Goal: Information Seeking & Learning: Compare options

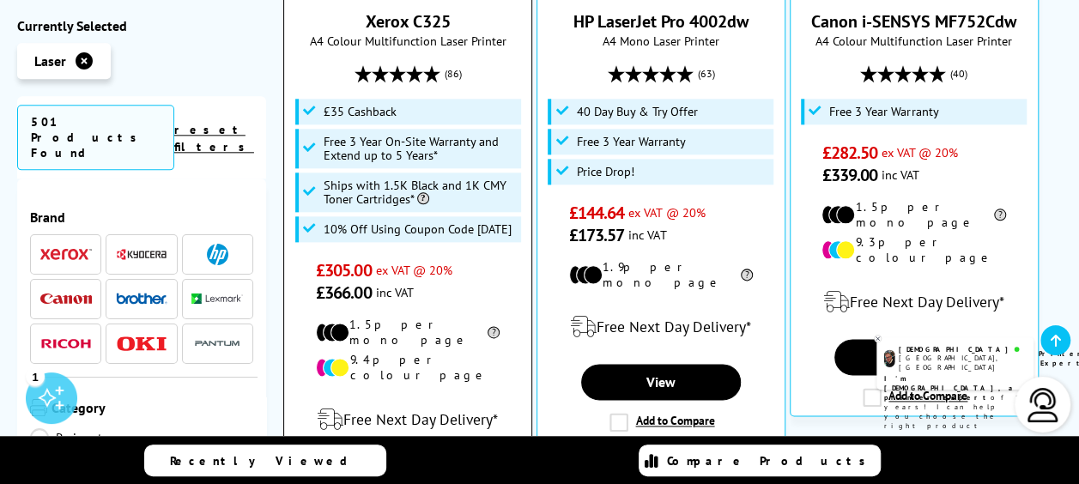
scroll to position [1030, 0]
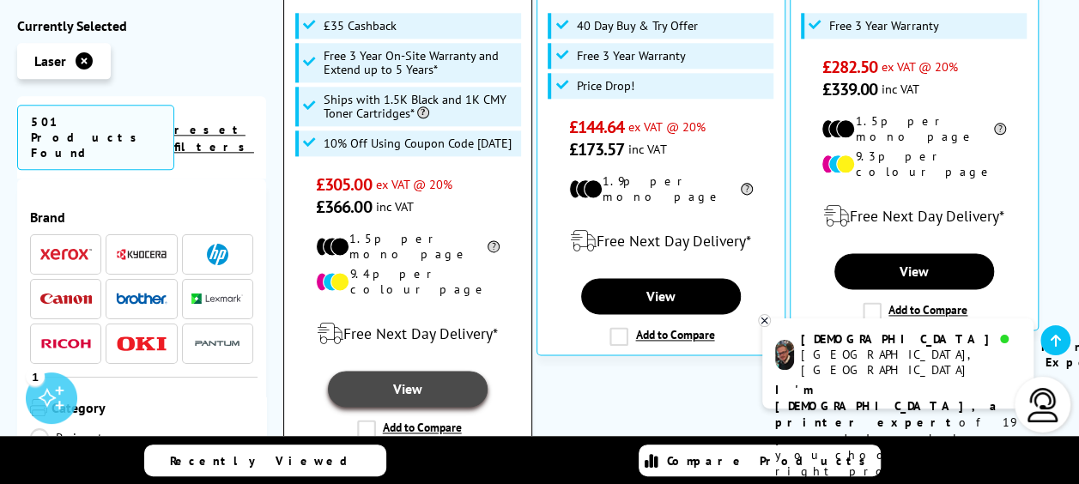
click at [447, 371] on link "View" at bounding box center [408, 389] width 160 height 36
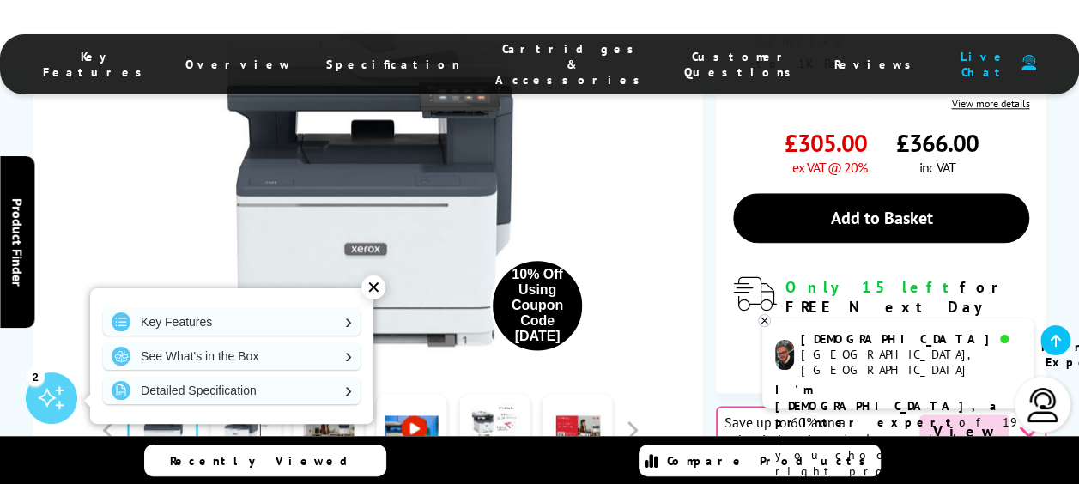
scroll to position [944, 0]
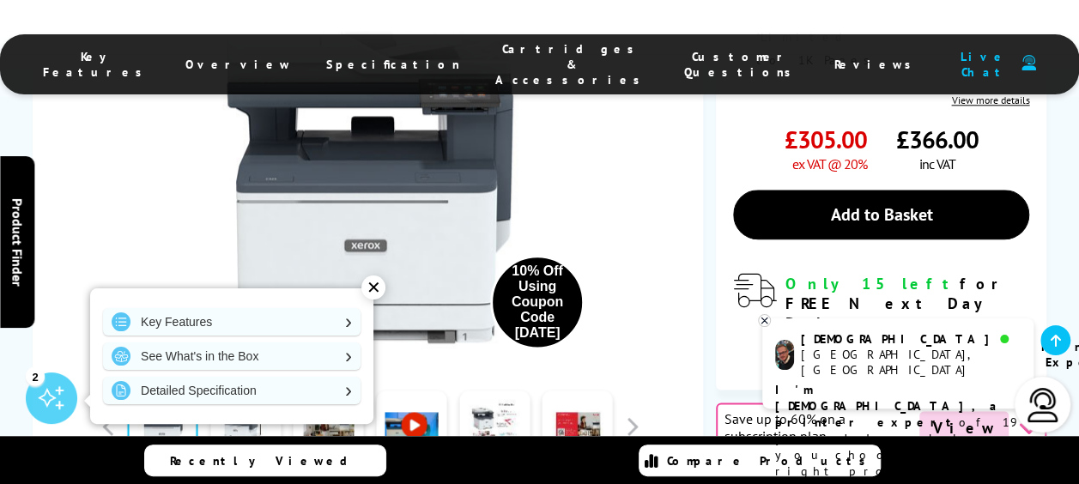
click at [371, 283] on div "✕" at bounding box center [373, 287] width 24 height 24
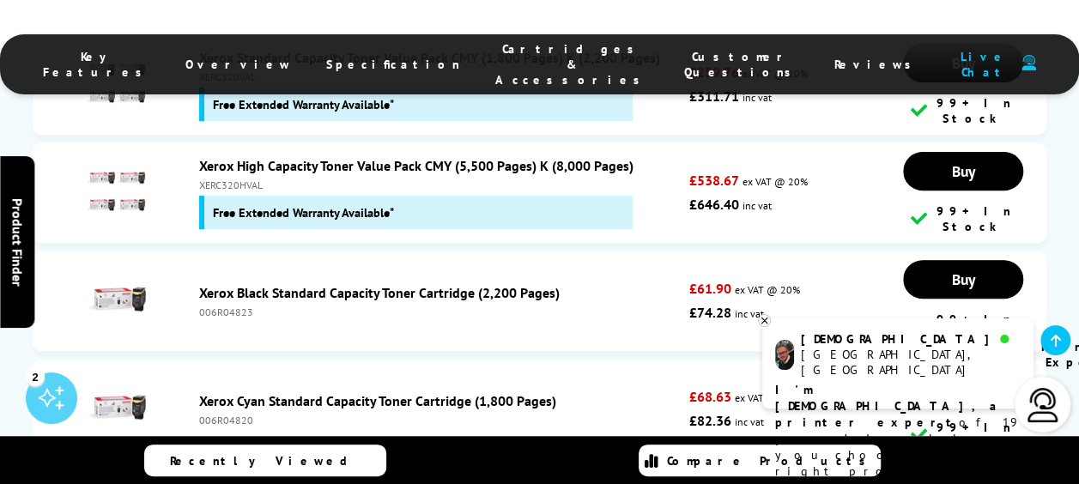
scroll to position [6780, 0]
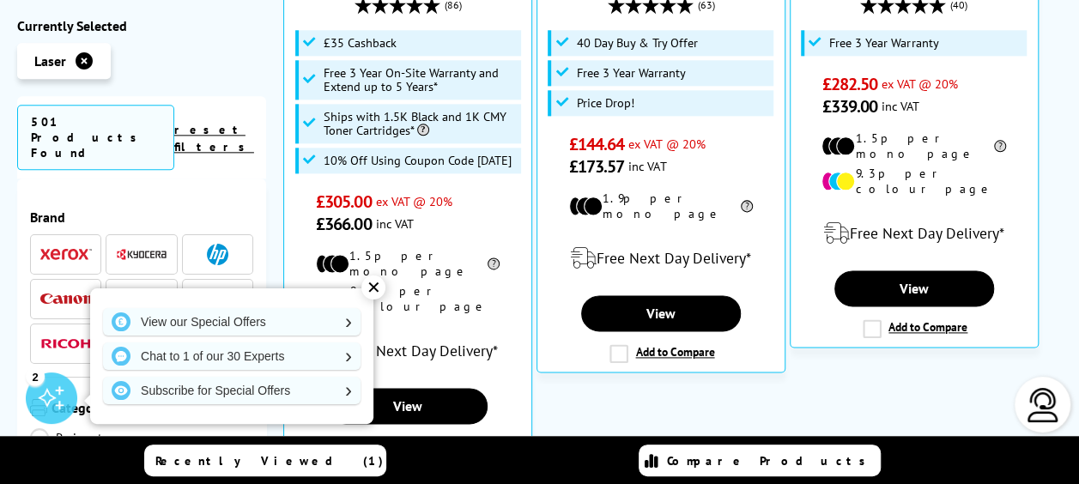
scroll to position [1030, 0]
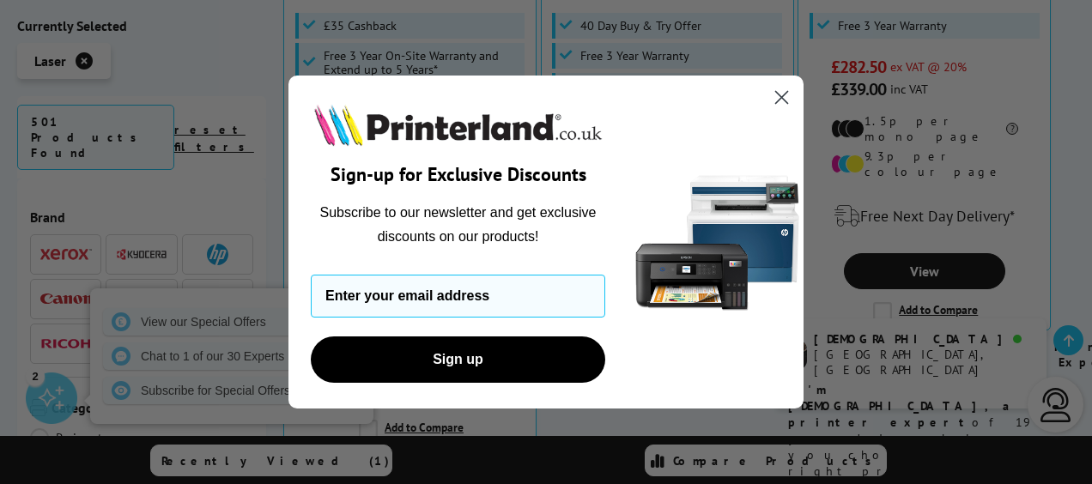
click at [772, 96] on circle "Close dialog" at bounding box center [781, 97] width 28 height 28
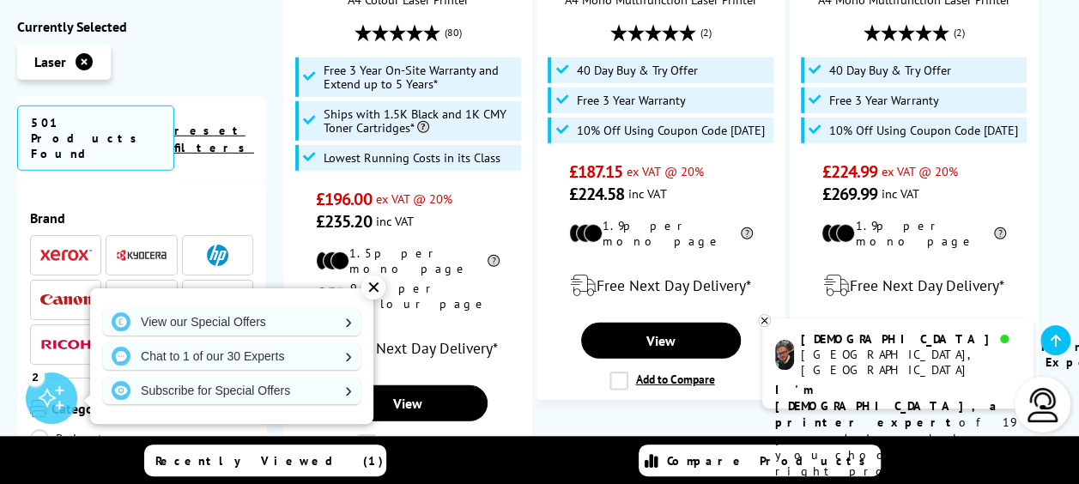
scroll to position [2489, 0]
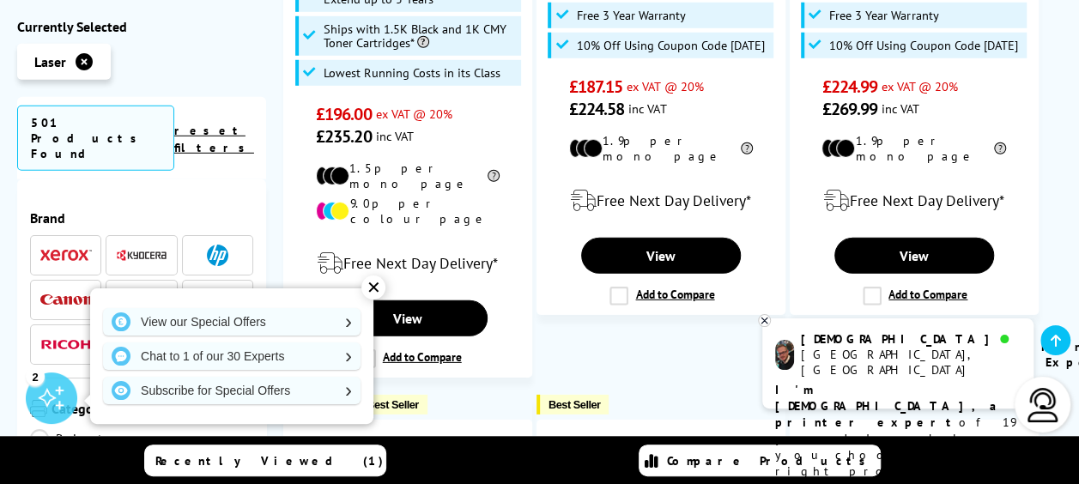
click at [379, 285] on div "✕" at bounding box center [373, 287] width 24 height 24
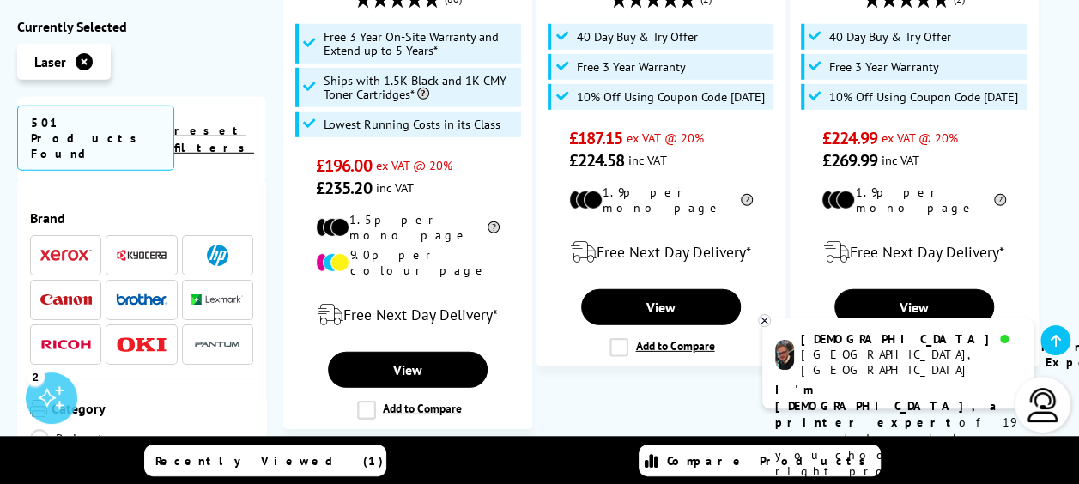
scroll to position [2403, 0]
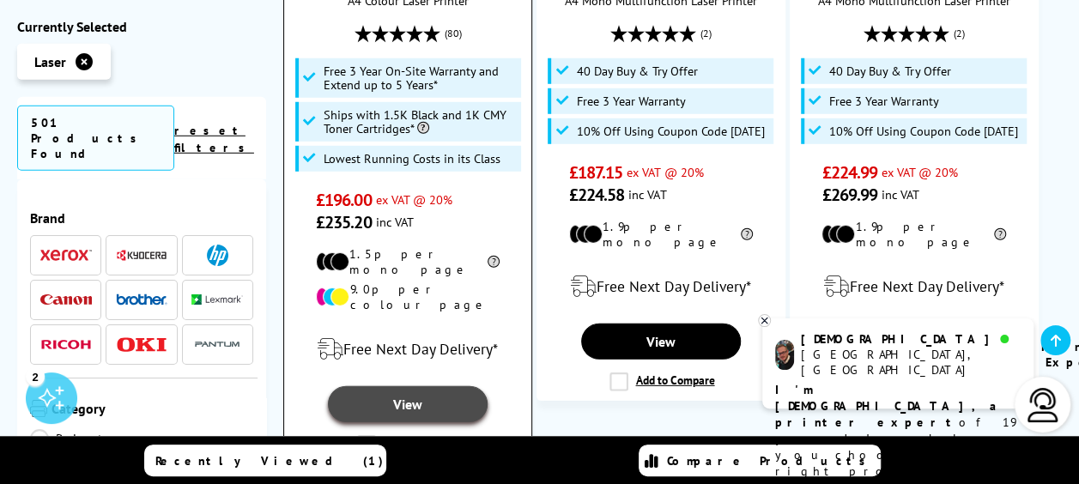
click at [450, 386] on link "View" at bounding box center [408, 404] width 160 height 36
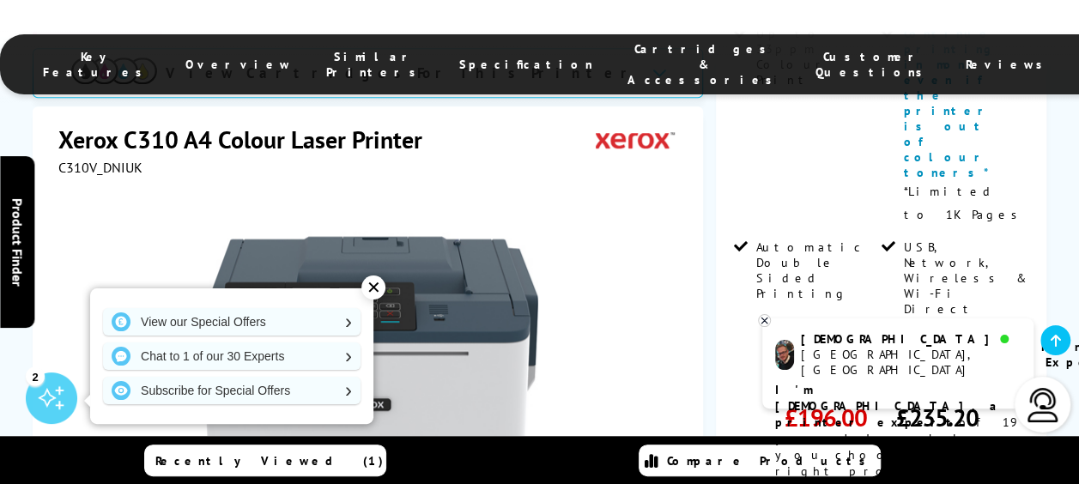
scroll to position [687, 0]
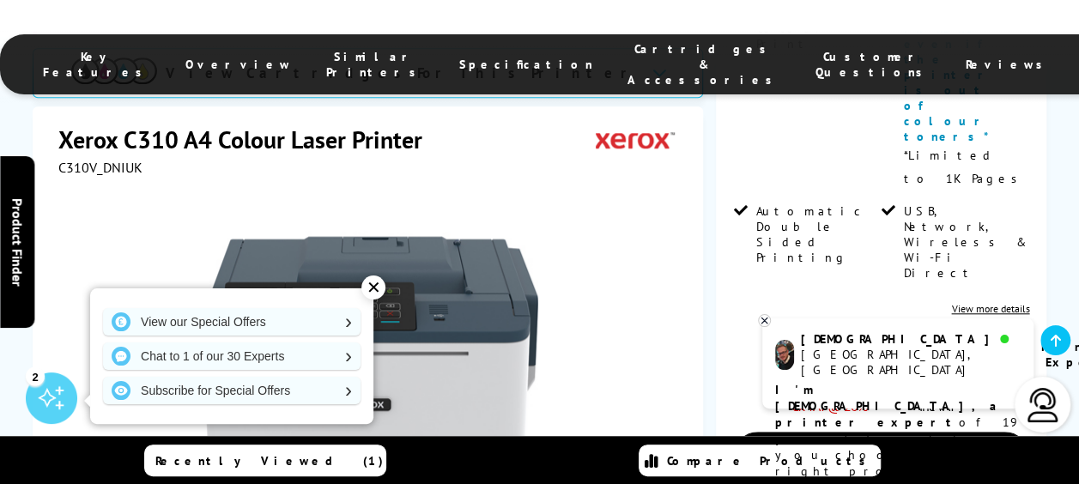
click at [372, 287] on div "✕" at bounding box center [373, 287] width 24 height 24
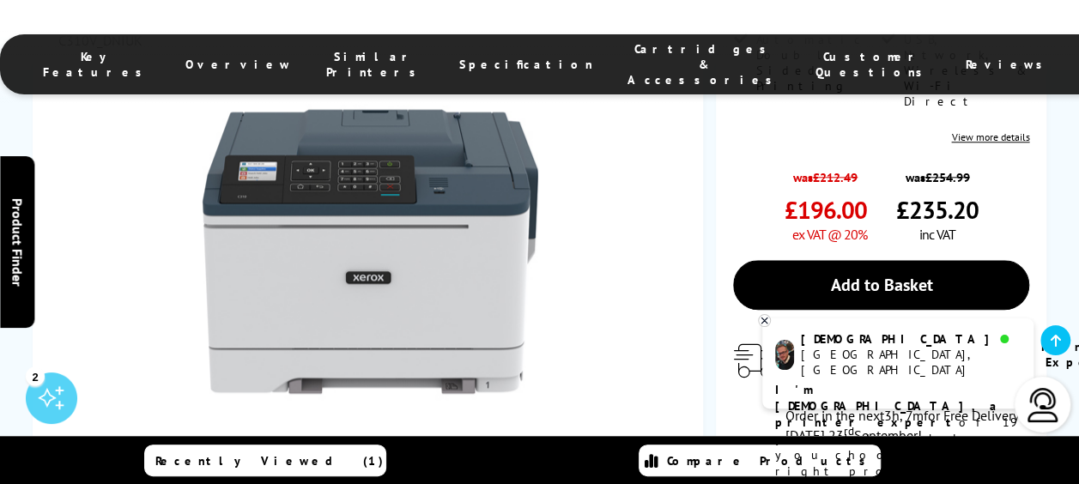
scroll to position [944, 0]
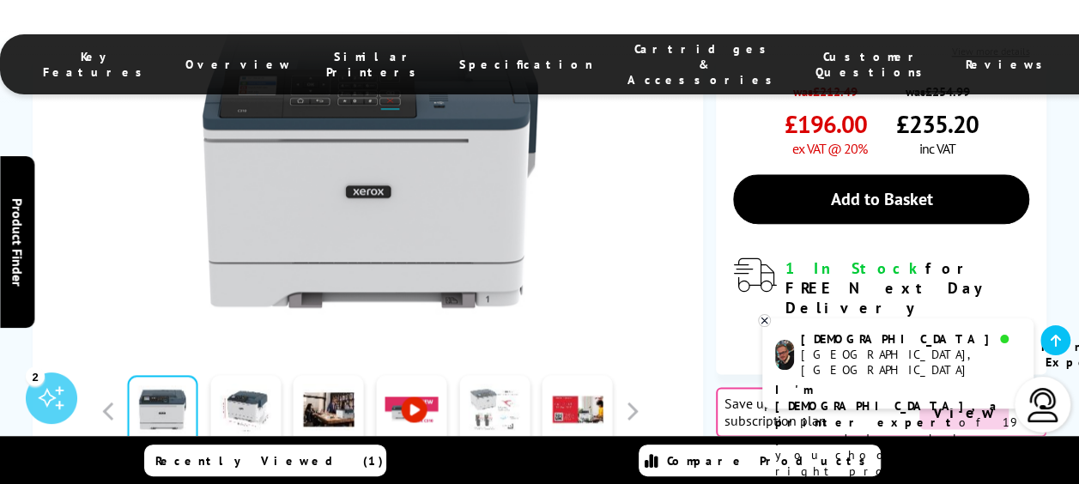
click at [517, 374] on link at bounding box center [494, 410] width 70 height 73
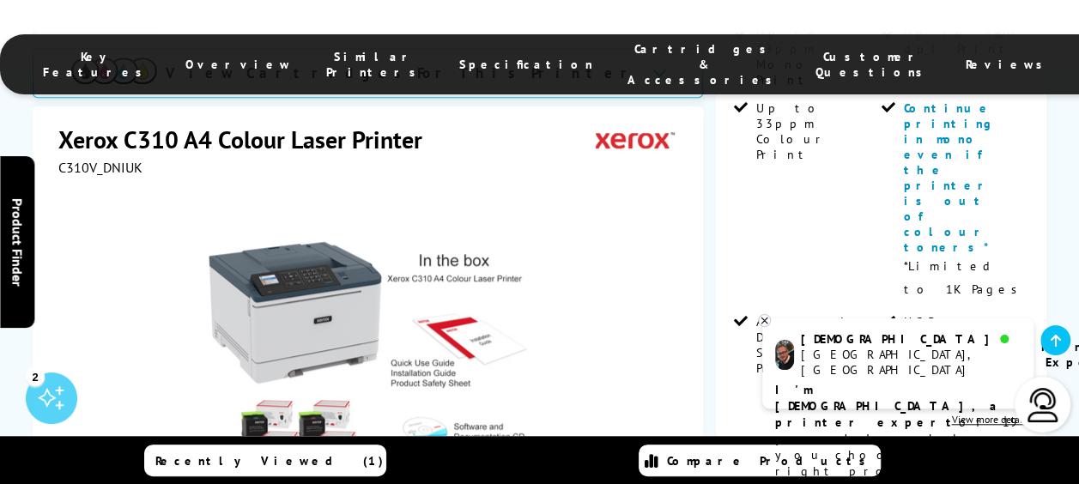
scroll to position [601, 0]
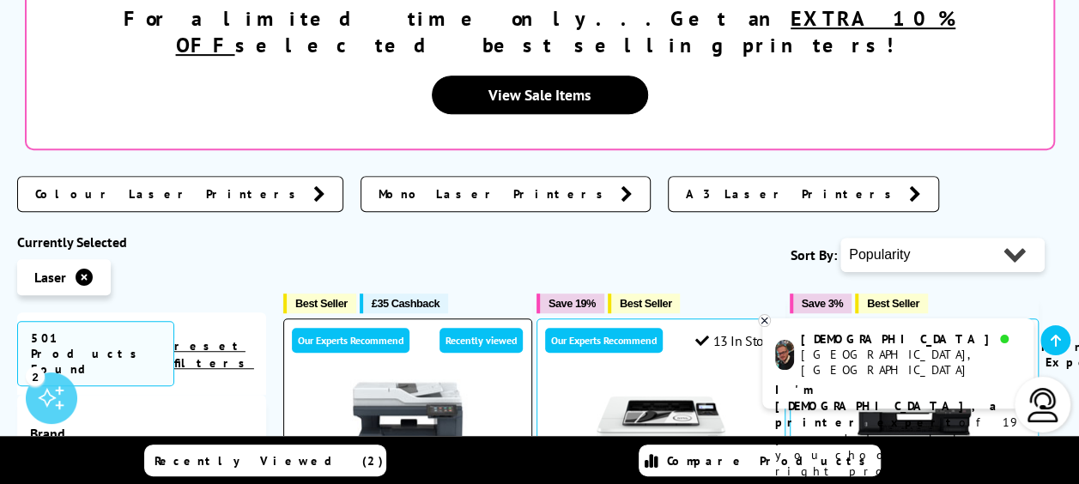
scroll to position [687, 0]
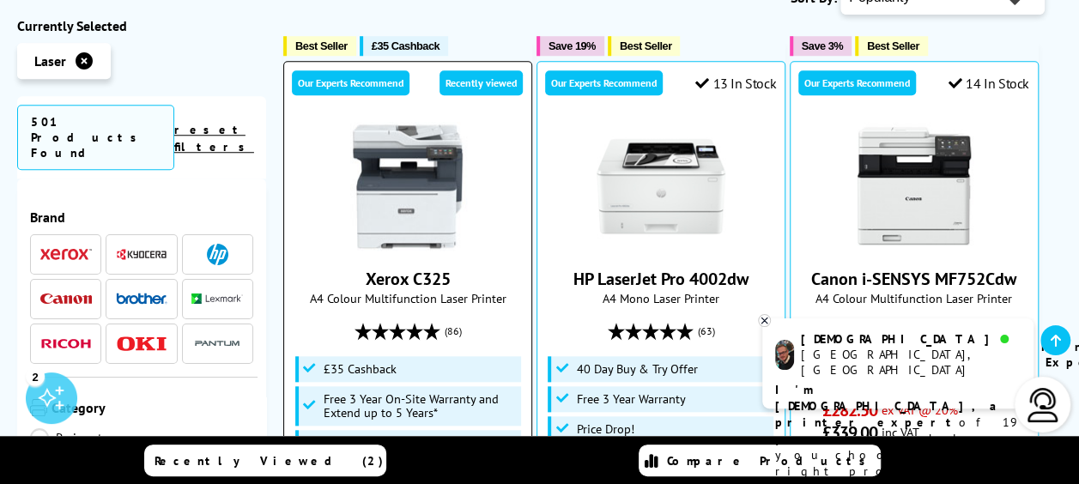
click at [415, 143] on img at bounding box center [407, 186] width 129 height 129
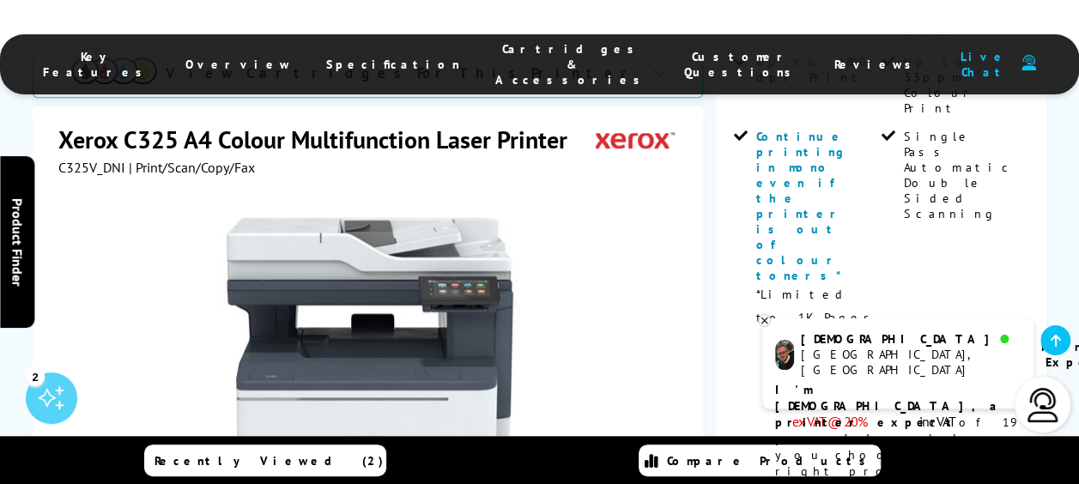
scroll to position [944, 0]
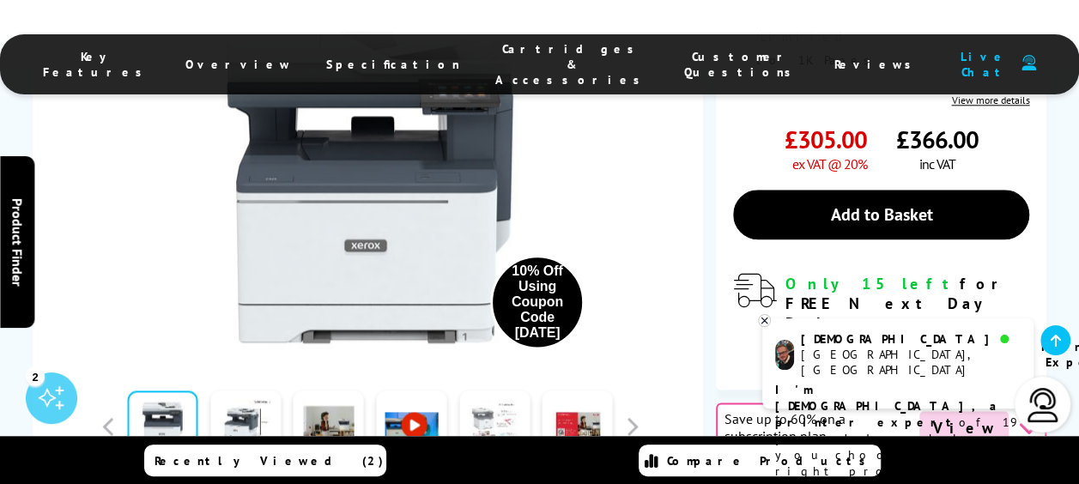
click at [491, 390] on link at bounding box center [494, 426] width 70 height 73
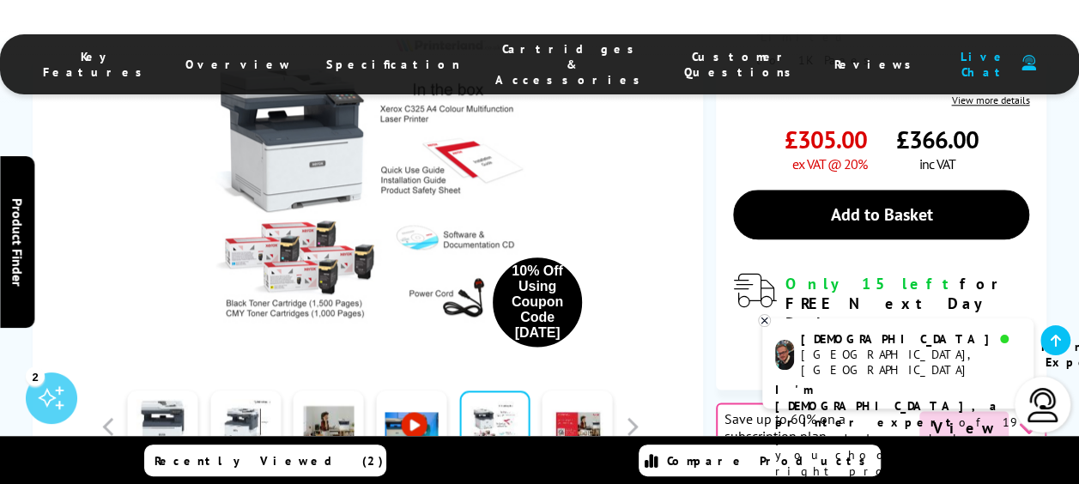
click at [489, 390] on link at bounding box center [494, 426] width 70 height 73
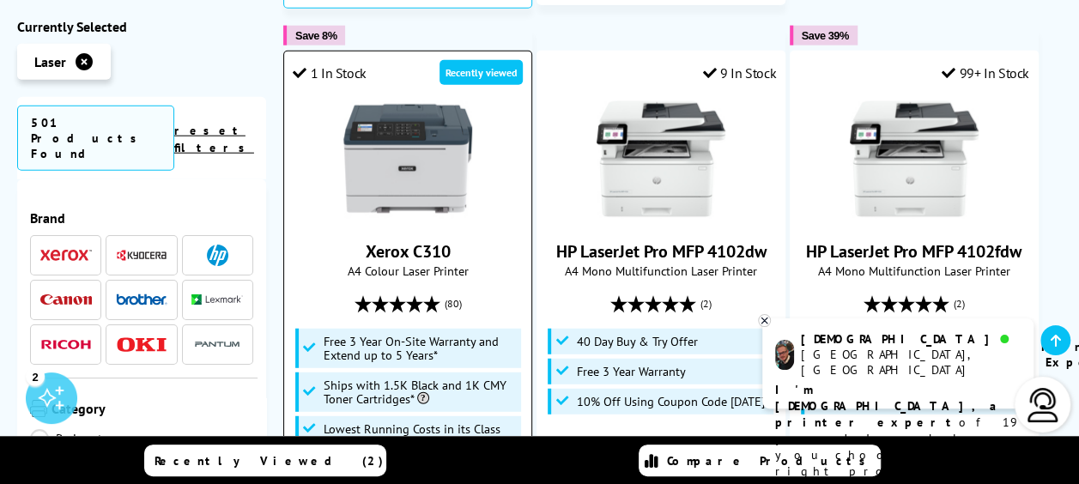
scroll to position [2145, 0]
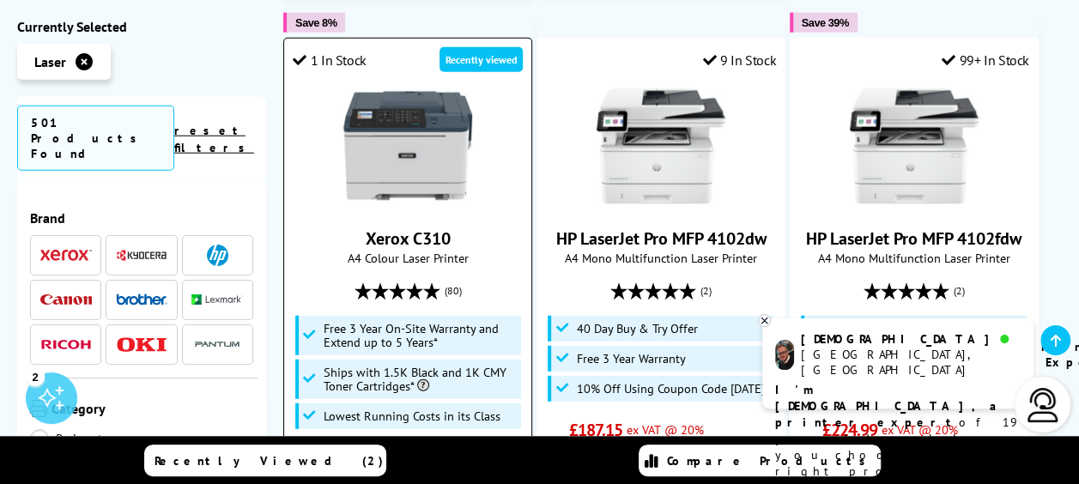
click at [431, 227] on link "Xerox C310" at bounding box center [408, 238] width 85 height 22
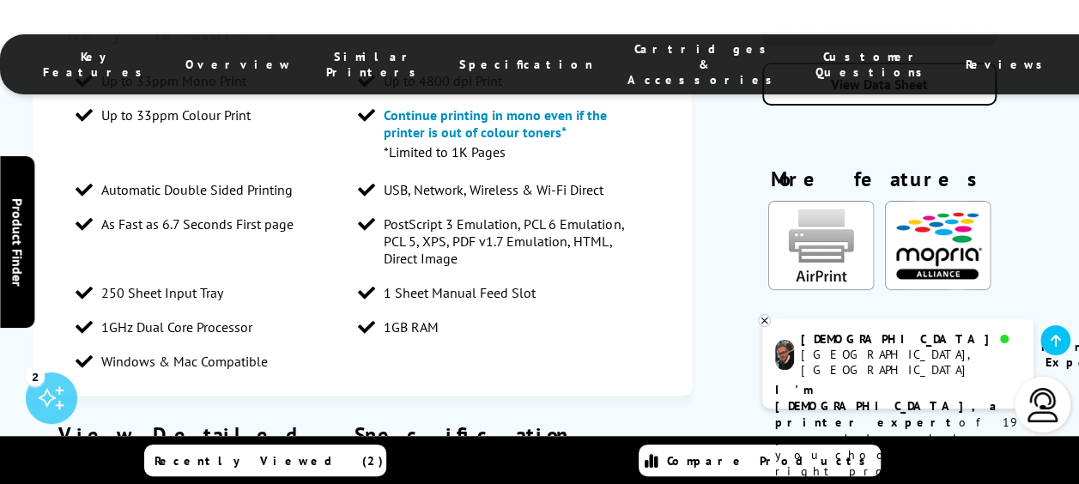
scroll to position [3261, 0]
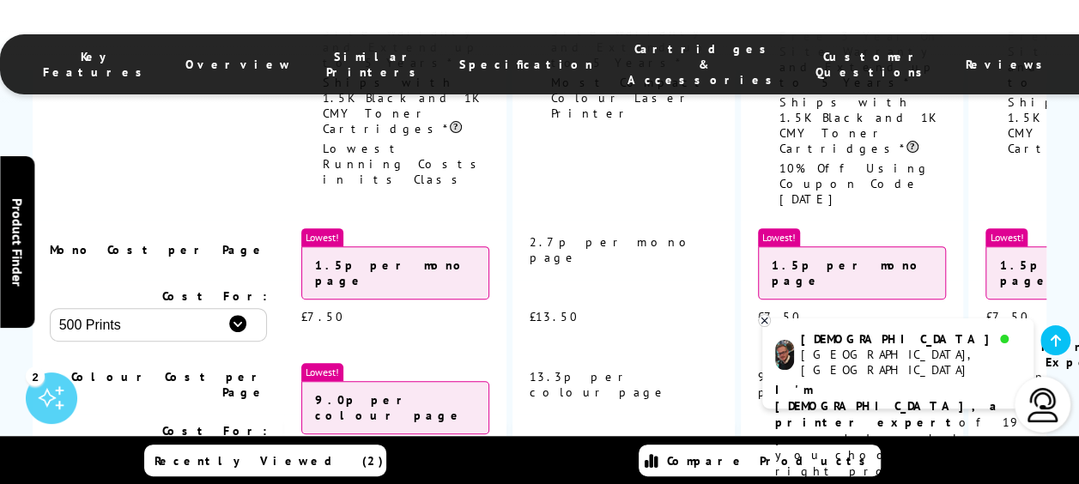
scroll to position [6749, 0]
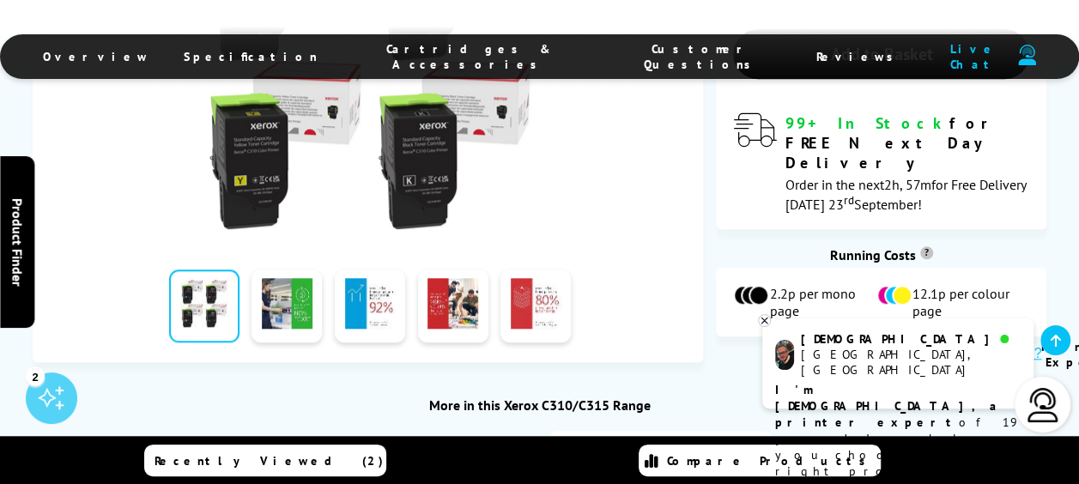
scroll to position [687, 0]
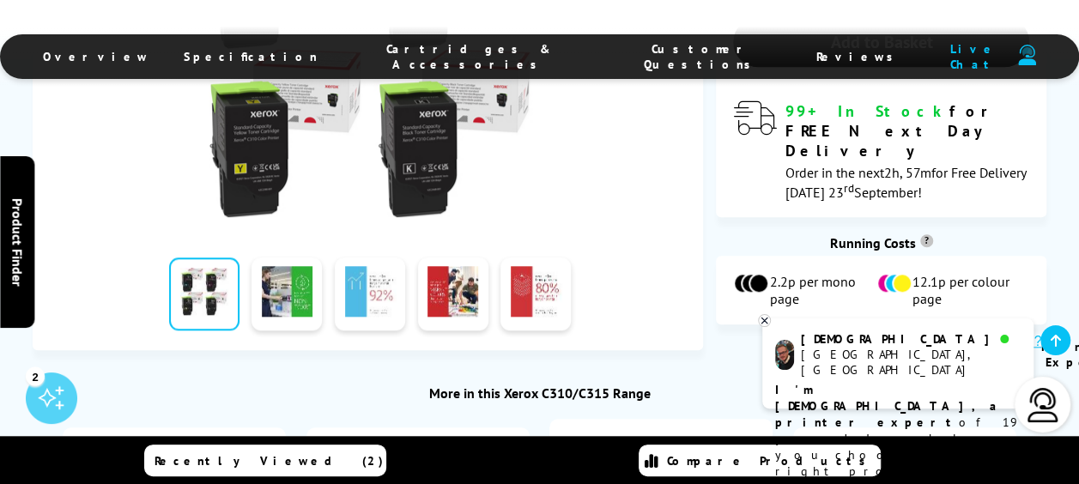
click at [381, 257] on link at bounding box center [370, 293] width 70 height 73
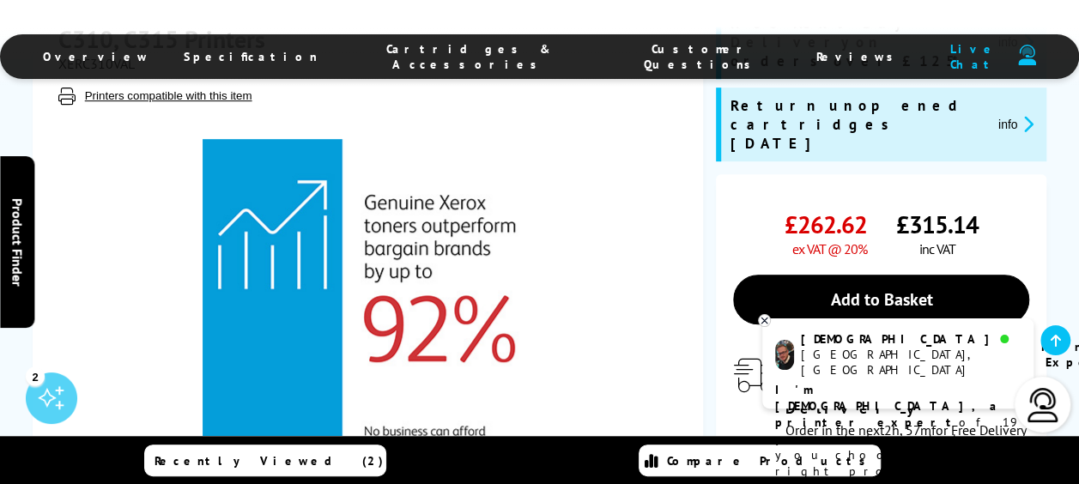
scroll to position [515, 0]
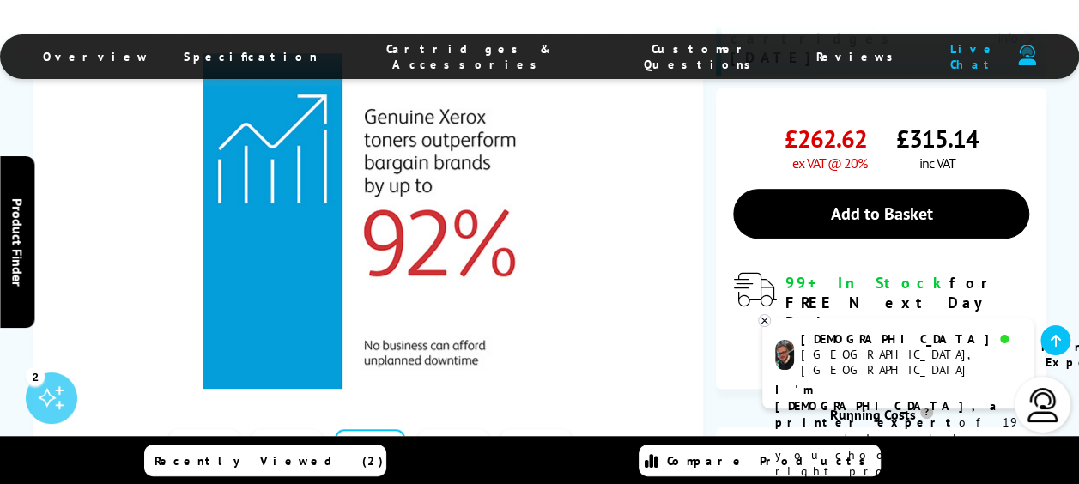
click at [512, 429] on link at bounding box center [535, 465] width 70 height 73
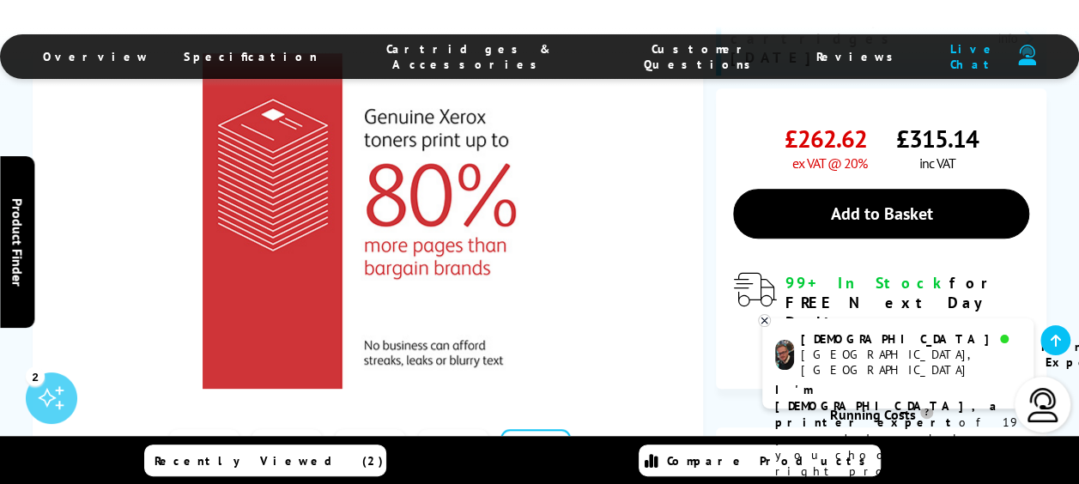
click at [200, 429] on link at bounding box center [204, 465] width 70 height 73
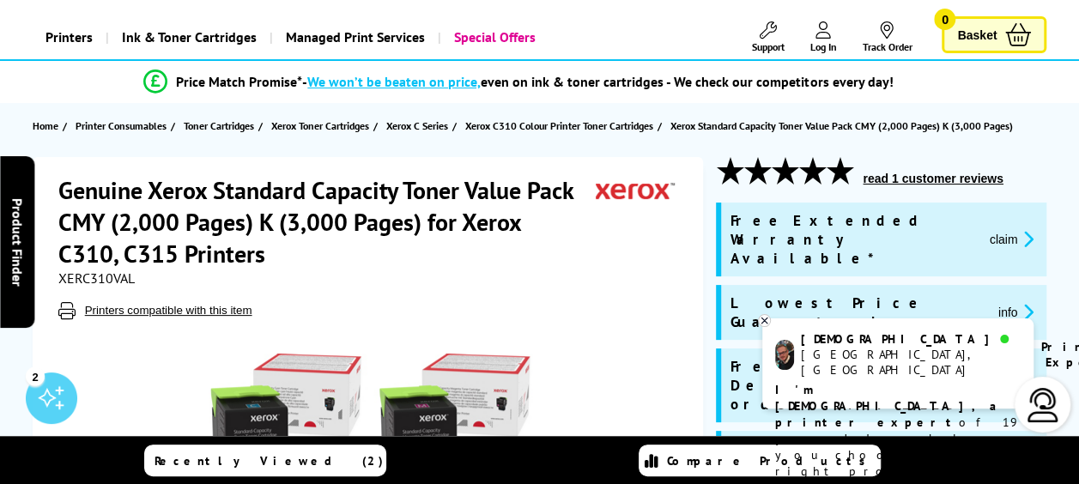
scroll to position [0, 0]
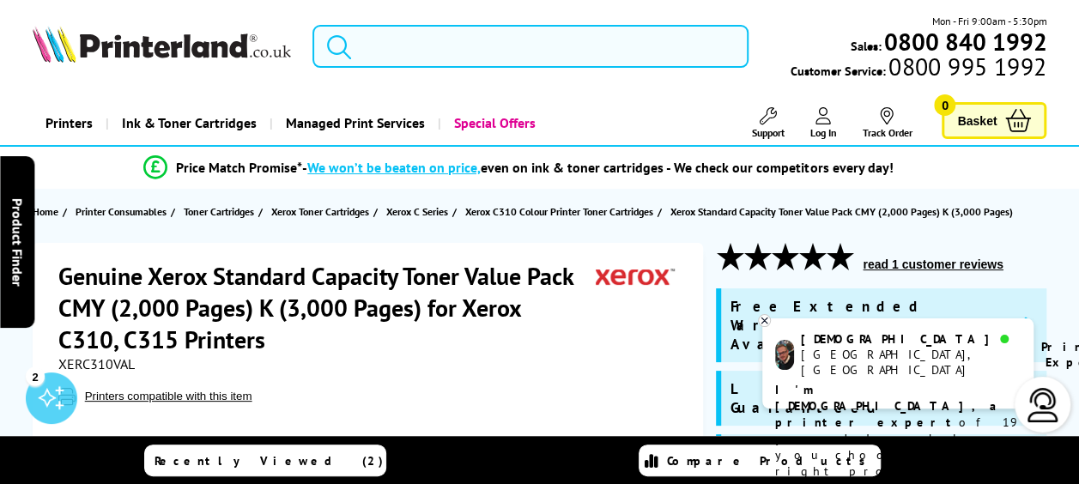
click at [767, 322] on icon at bounding box center [764, 320] width 11 height 13
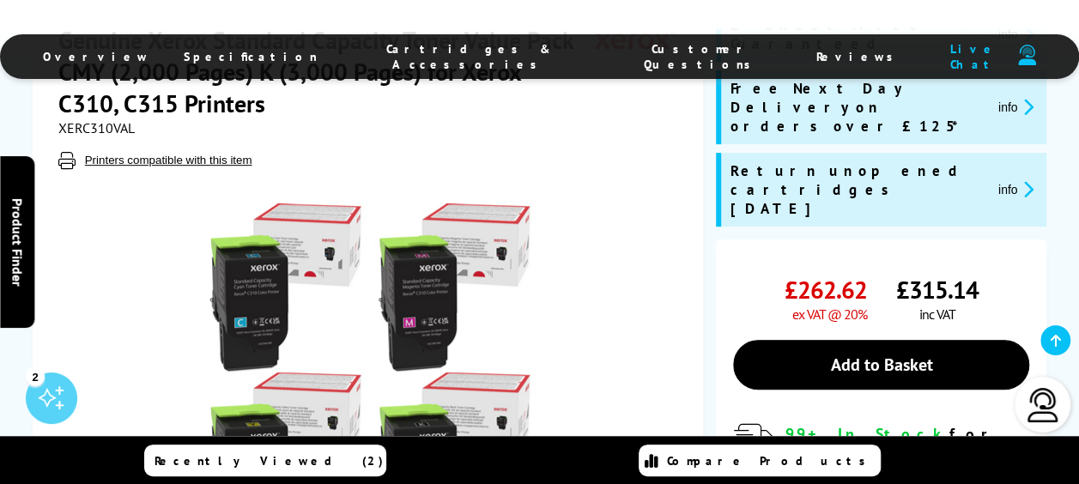
scroll to position [257, 0]
